Goal: Information Seeking & Learning: Learn about a topic

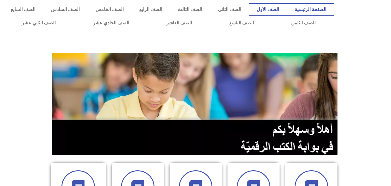
drag, startPoint x: 0, startPoint y: 0, endPoint x: 289, endPoint y: 5, distance: 288.6
click at [287, 5] on link "الصف الأول" at bounding box center [268, 9] width 38 height 13
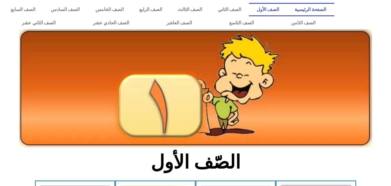
click at [327, 12] on link "الصفحة الرئيسية" at bounding box center [310, 9] width 47 height 13
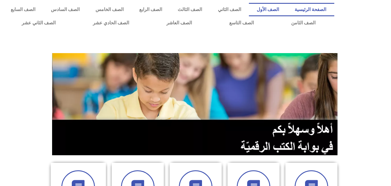
click at [281, 6] on link "الصف الأول" at bounding box center [268, 9] width 38 height 13
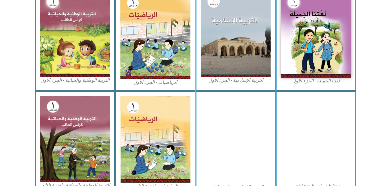
scroll to position [204, 0]
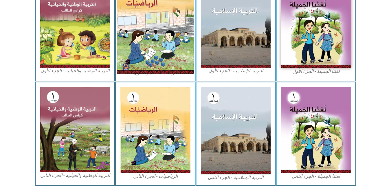
click at [157, 30] on img at bounding box center [155, 25] width 77 height 96
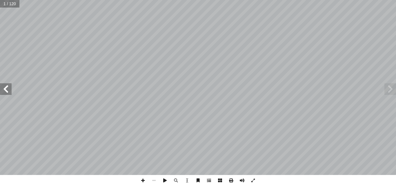
click at [207, 183] on span at bounding box center [208, 180] width 11 height 11
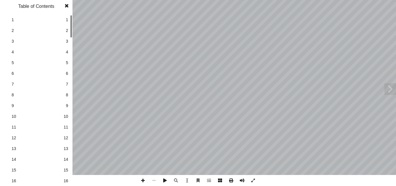
click at [72, 74] on div "الرياضيات ليف: أ ا فريق الت ا) ً د. [PERSON_NAME] (منسق . [PERSON_NAME] أ ا .[P…" at bounding box center [198, 93] width 396 height 186
click at [72, 79] on div at bounding box center [71, 69] width 2 height 23
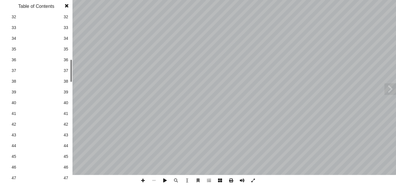
click at [66, 61] on span "36" at bounding box center [65, 60] width 5 height 6
click at [67, 6] on span at bounding box center [66, 6] width 10 height 12
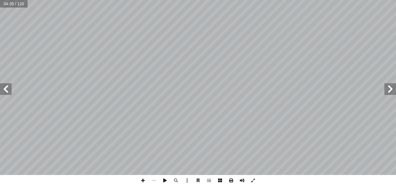
click at [3, 89] on span at bounding box center [6, 89] width 12 height 12
click at [6, 87] on span at bounding box center [6, 89] width 12 height 12
click at [8, 86] on span at bounding box center [6, 89] width 12 height 12
